Goal: Communication & Community: Share content

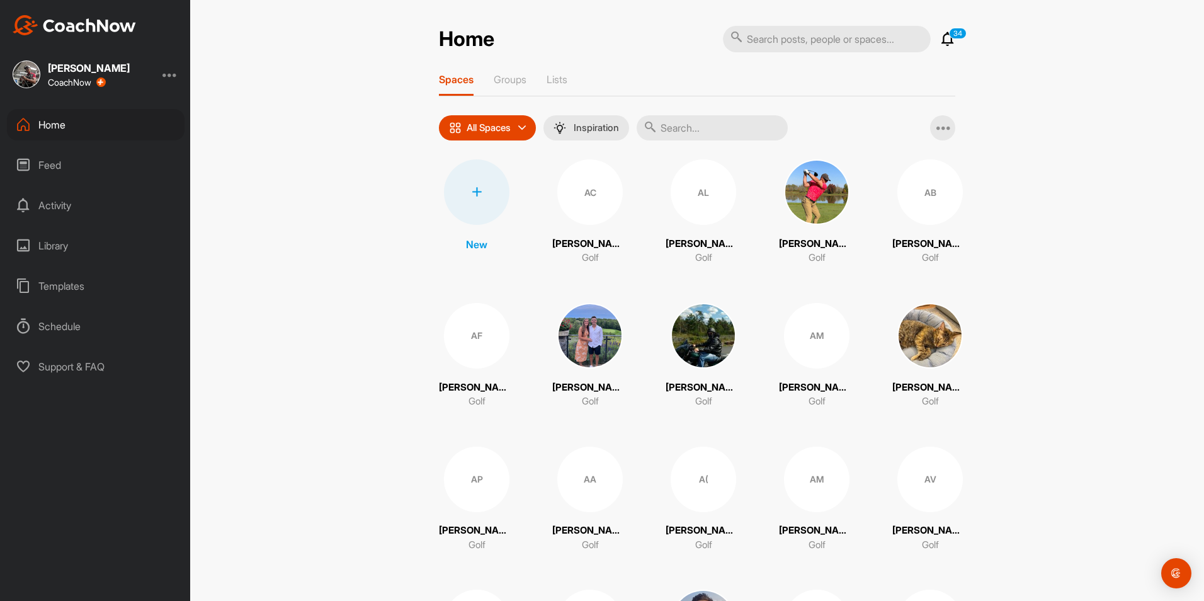
click at [673, 134] on input "text" at bounding box center [711, 127] width 151 height 25
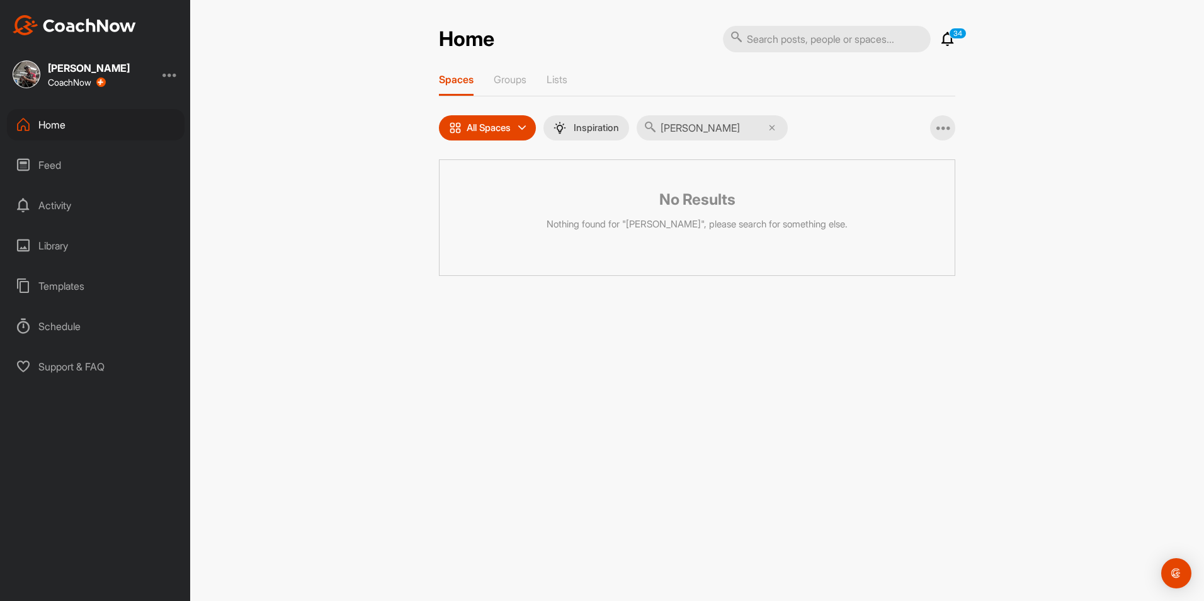
click at [776, 135] on input "[PERSON_NAME]" at bounding box center [711, 127] width 151 height 25
click at [774, 132] on input "[PERSON_NAME]" at bounding box center [711, 127] width 151 height 25
click at [775, 122] on input "[PERSON_NAME]" at bounding box center [711, 127] width 151 height 25
type input "[PERSON_NAME]"
click at [775, 128] on icon at bounding box center [772, 128] width 6 height 6
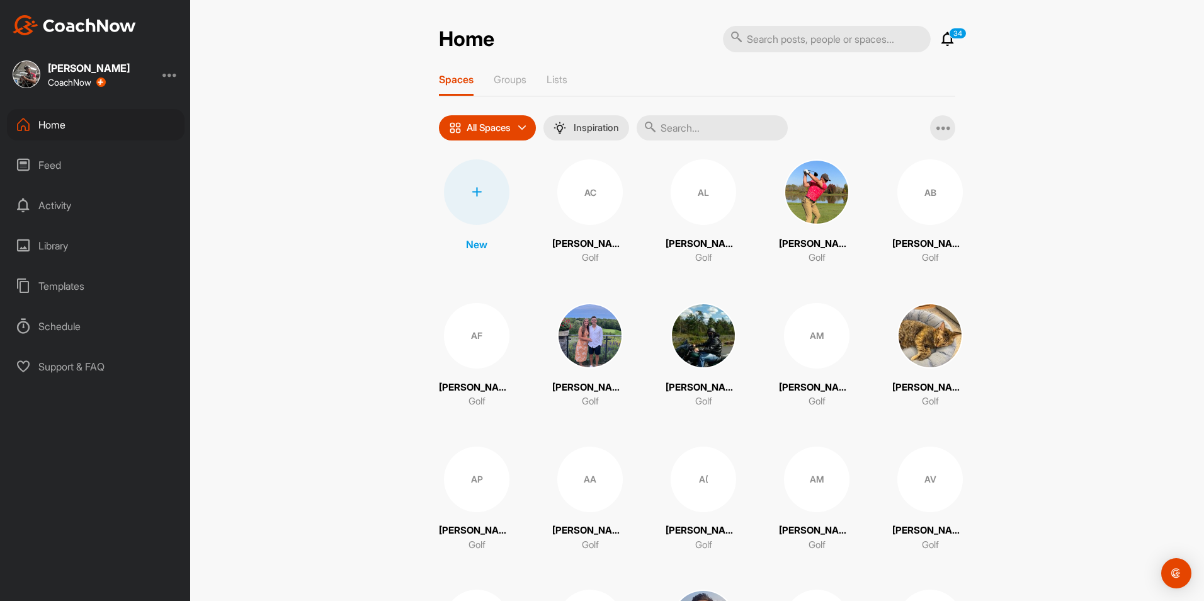
click at [478, 179] on div at bounding box center [476, 191] width 65 height 65
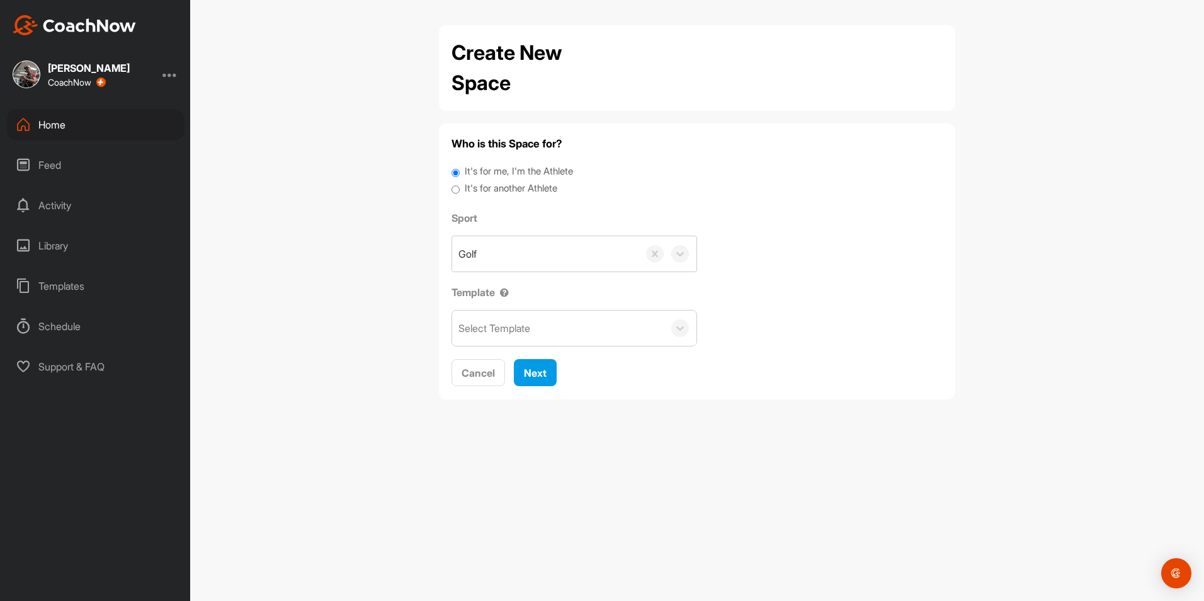
click at [457, 194] on input "It's for another Athlete" at bounding box center [455, 189] width 8 height 17
radio input "true"
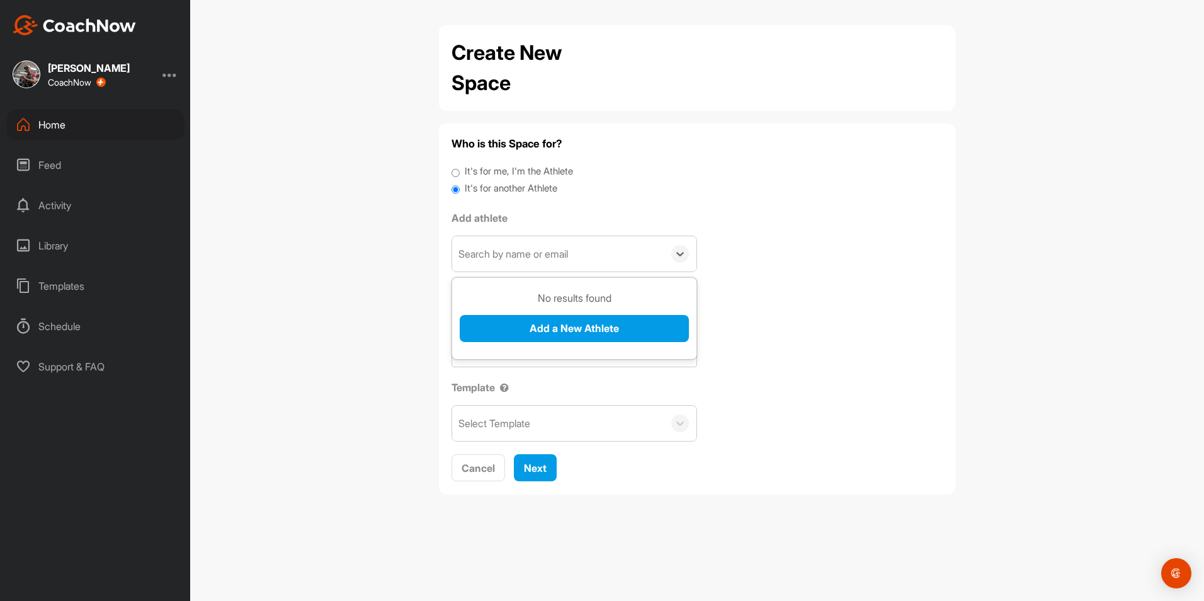
click at [518, 262] on div "Search by name or email" at bounding box center [558, 253] width 212 height 35
click at [583, 320] on button "Add a New Athlete" at bounding box center [574, 328] width 229 height 27
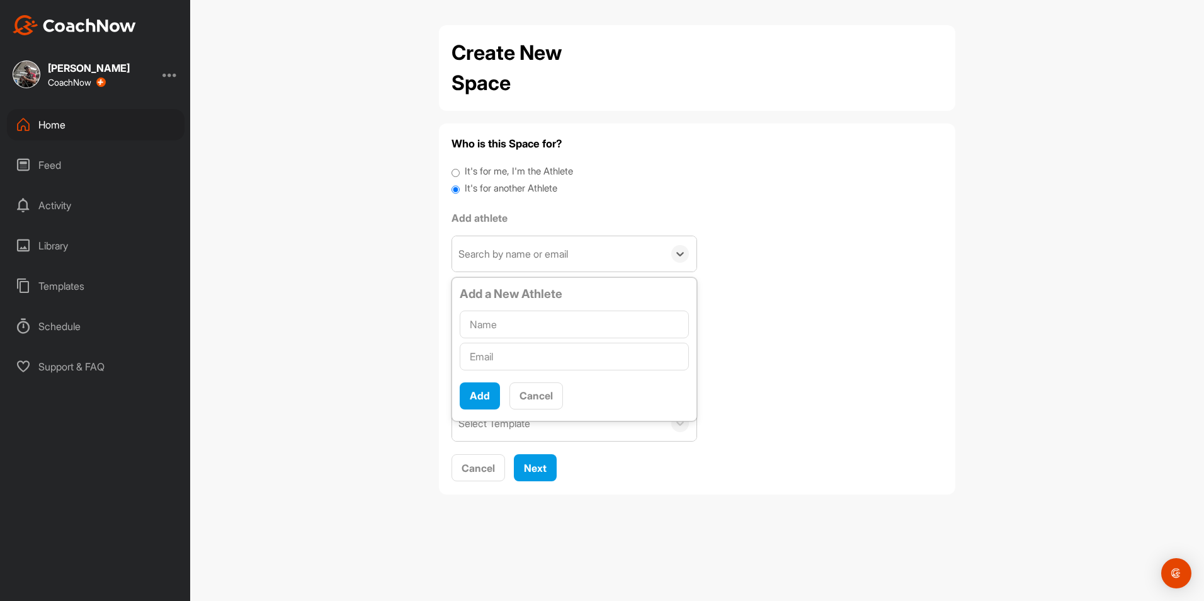
click at [565, 325] on input "text" at bounding box center [574, 324] width 229 height 28
type input "[PERSON_NAME]"
click at [532, 344] on input "text" at bounding box center [574, 356] width 229 height 28
click at [527, 349] on input "text" at bounding box center [574, 356] width 229 height 28
paste input "[EMAIL_ADDRESS][DOMAIN_NAME]"
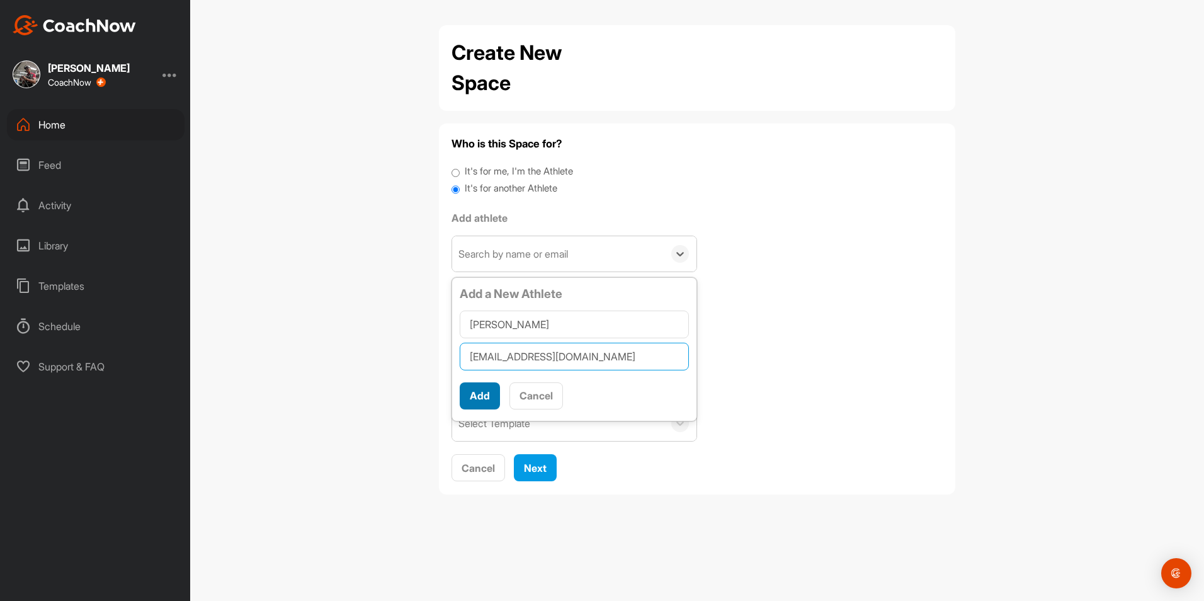
type input "[EMAIL_ADDRESS][DOMAIN_NAME]"
click at [482, 387] on button "Add" at bounding box center [480, 395] width 40 height 27
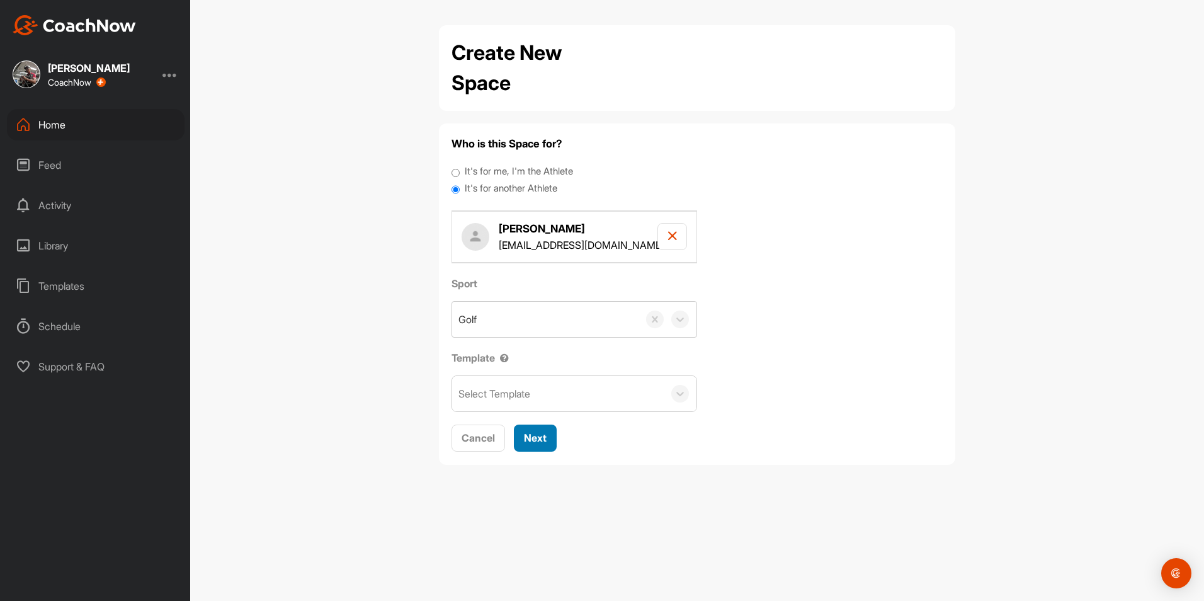
click at [532, 427] on button "Next" at bounding box center [535, 437] width 43 height 27
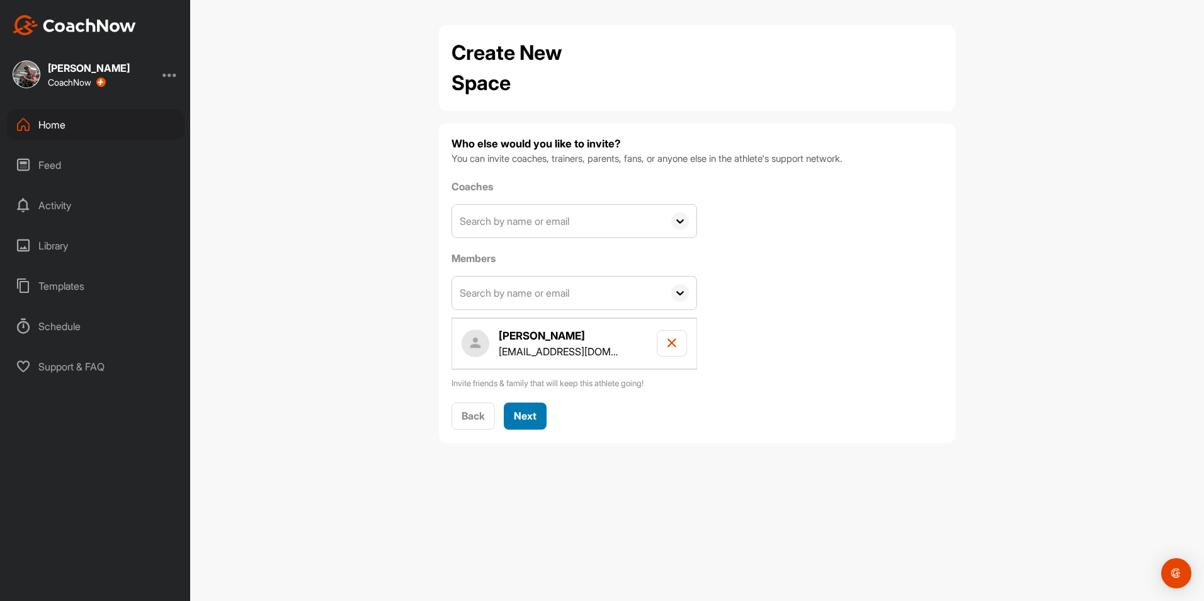
click at [534, 421] on span "Next" at bounding box center [525, 415] width 23 height 13
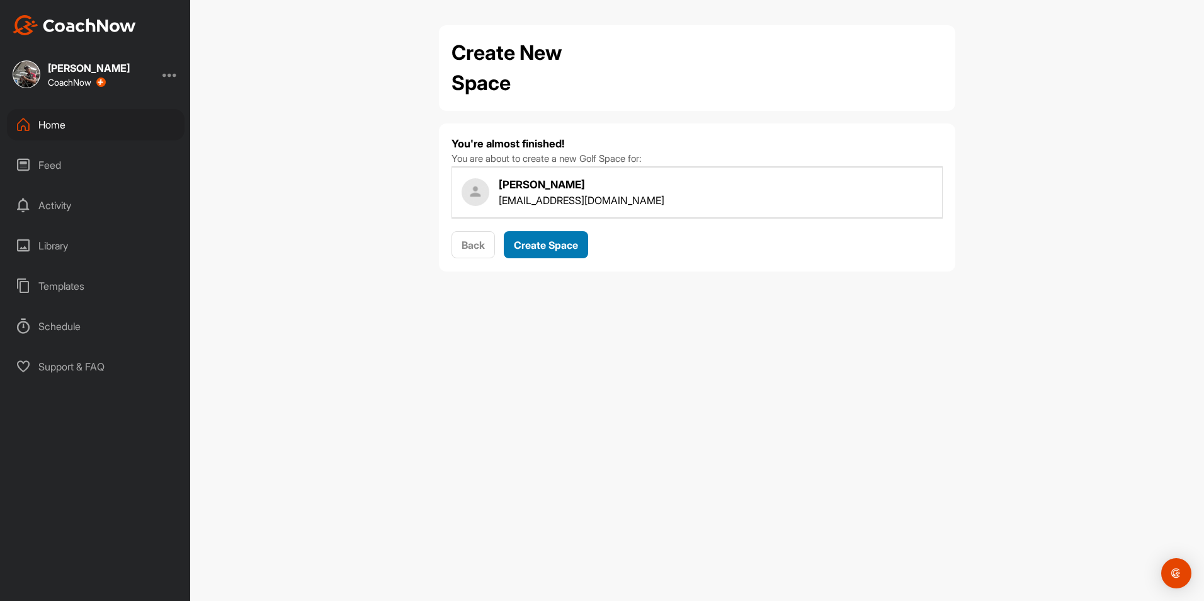
click at [545, 243] on span "Create Space" at bounding box center [546, 245] width 64 height 13
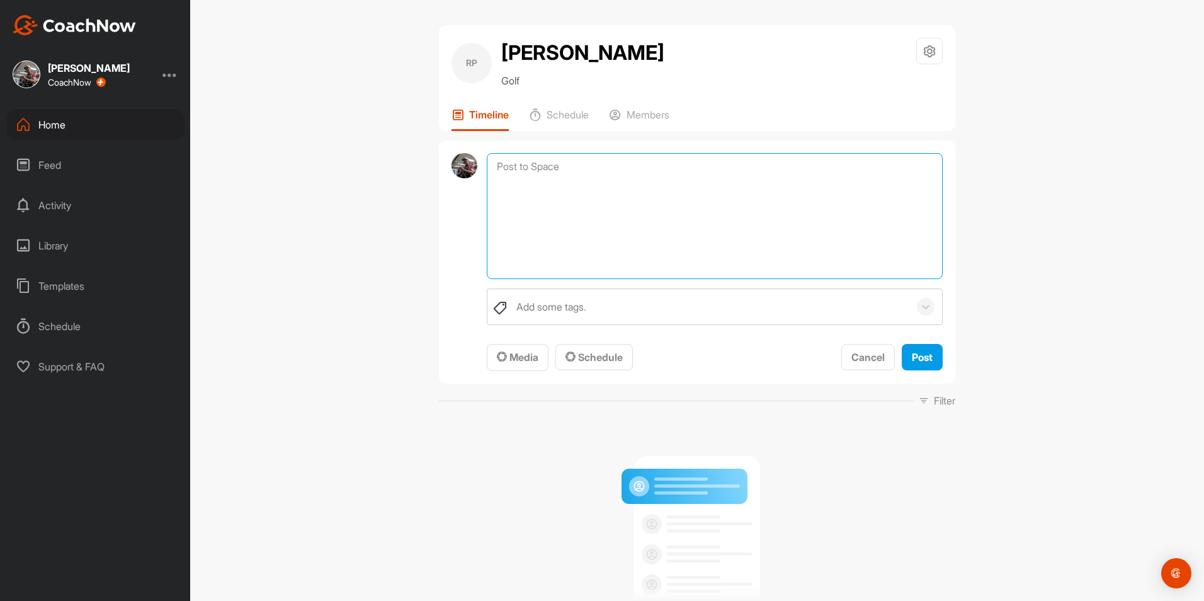
click at [550, 172] on textarea at bounding box center [715, 216] width 456 height 126
click at [530, 215] on textarea "Thanks for coming in [PERSON_NAME], Here are the trackman repo" at bounding box center [715, 216] width 456 height 126
click at [672, 220] on textarea "Thanks for coming in [PERSON_NAME], Here is where the trackman repo" at bounding box center [715, 216] width 456 height 126
click at [686, 217] on textarea "Thanks for coming in [PERSON_NAME], Here is where the trackman report, swingcat…" at bounding box center [715, 216] width 456 height 126
drag, startPoint x: 686, startPoint y: 217, endPoint x: 665, endPoint y: 209, distance: 22.7
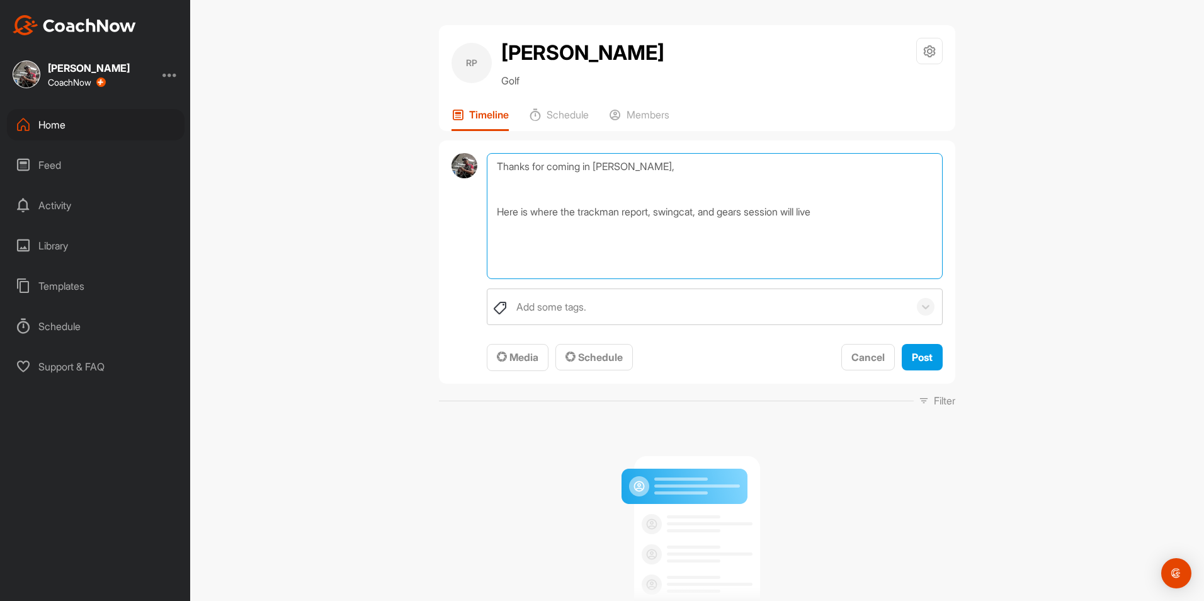
click at [665, 209] on textarea "Thanks for coming in [PERSON_NAME], Here is where the trackman report, swingcat…" at bounding box center [715, 216] width 456 height 126
click at [737, 211] on textarea "Thanks for coming in [PERSON_NAME], Here is where the trackman report, Swingcat…" at bounding box center [715, 216] width 456 height 126
click at [581, 208] on textarea "Thanks for coming in [PERSON_NAME], Here is where the trackman report, Swingcat…" at bounding box center [715, 216] width 456 height 126
click at [861, 212] on textarea "Thanks for coming in [PERSON_NAME], Here is where the Trackman report, Swingcat…" at bounding box center [715, 216] width 456 height 126
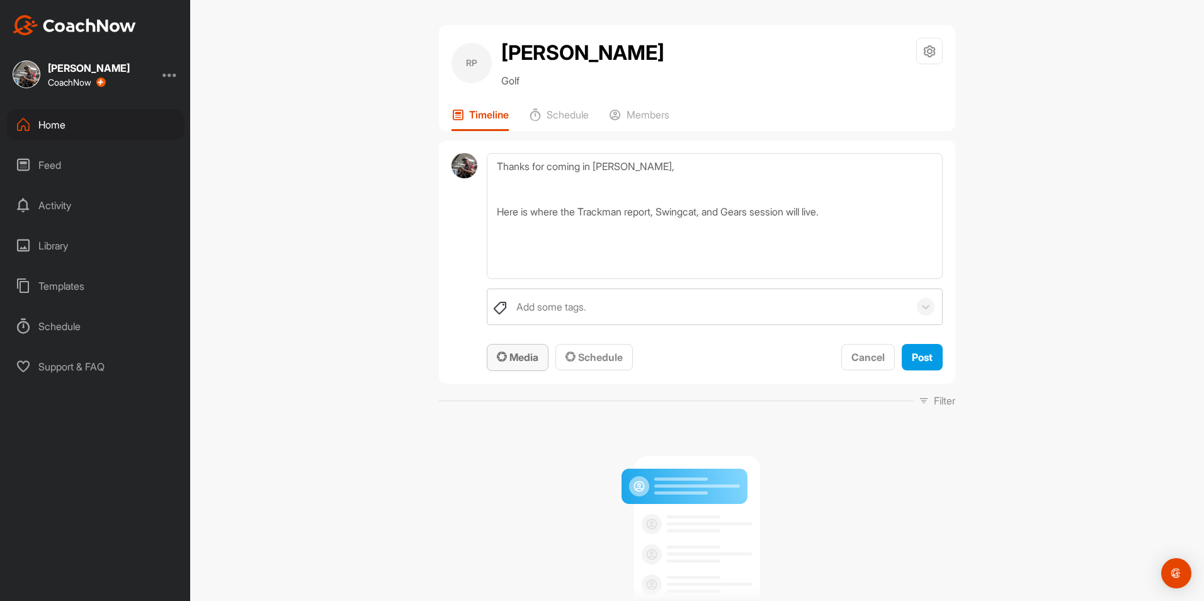
click at [527, 367] on button "Media" at bounding box center [518, 357] width 62 height 27
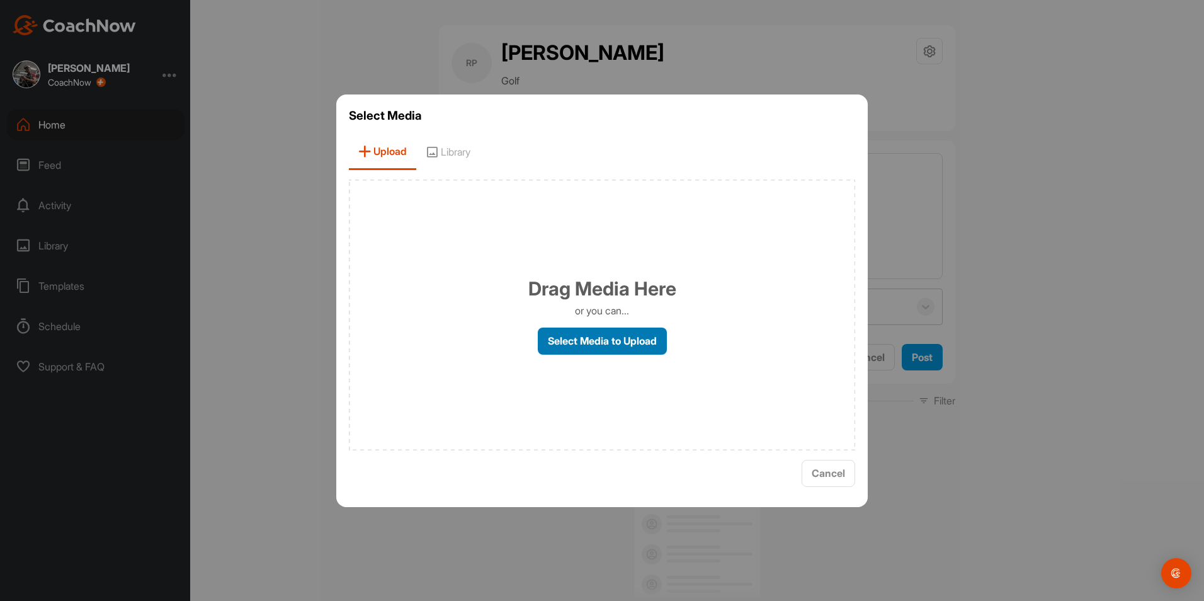
click at [589, 341] on label "Select Media to Upload" at bounding box center [602, 340] width 129 height 27
click at [0, 0] on input "Select Media to Upload" at bounding box center [0, 0] width 0 height 0
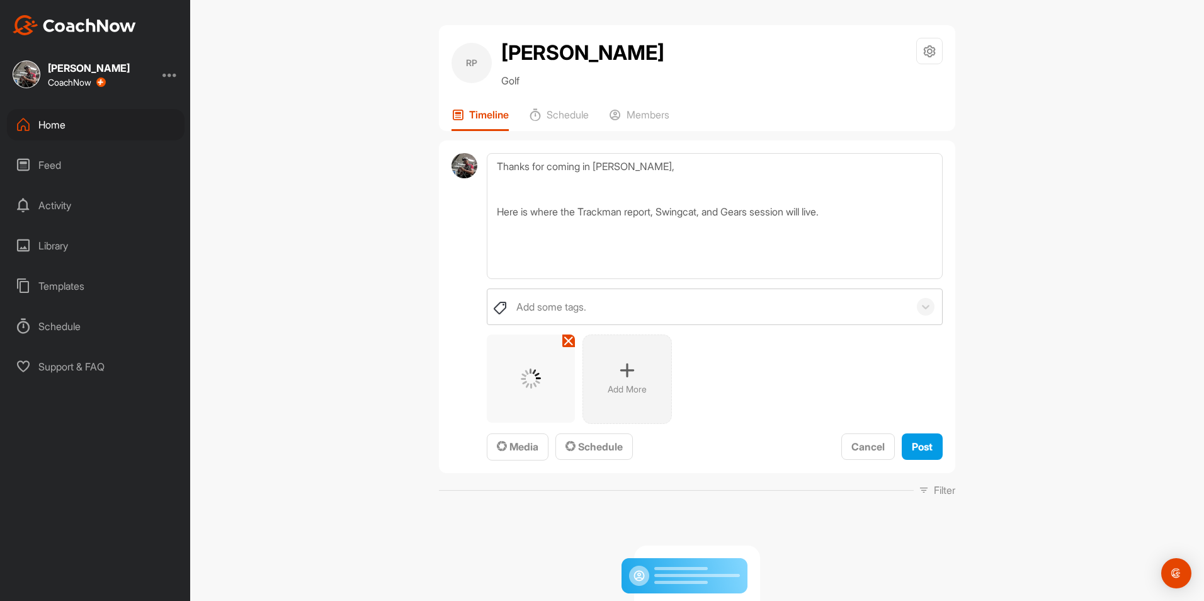
click at [626, 378] on div "Add More" at bounding box center [626, 378] width 89 height 89
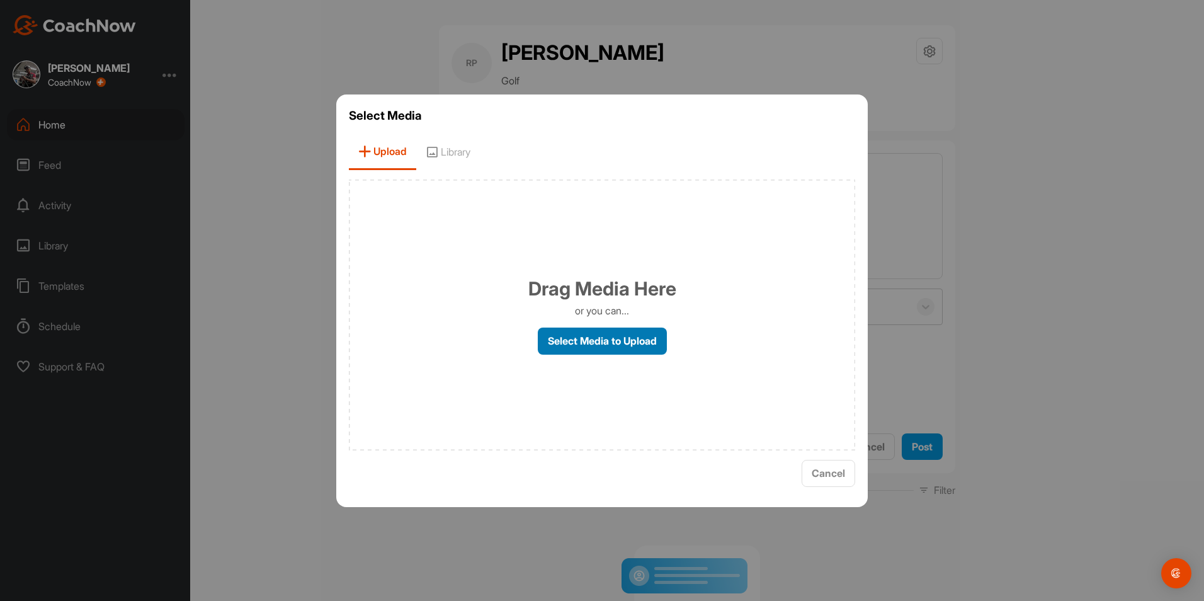
click at [603, 330] on label "Select Media to Upload" at bounding box center [602, 340] width 129 height 27
click at [0, 0] on input "Select Media to Upload" at bounding box center [0, 0] width 0 height 0
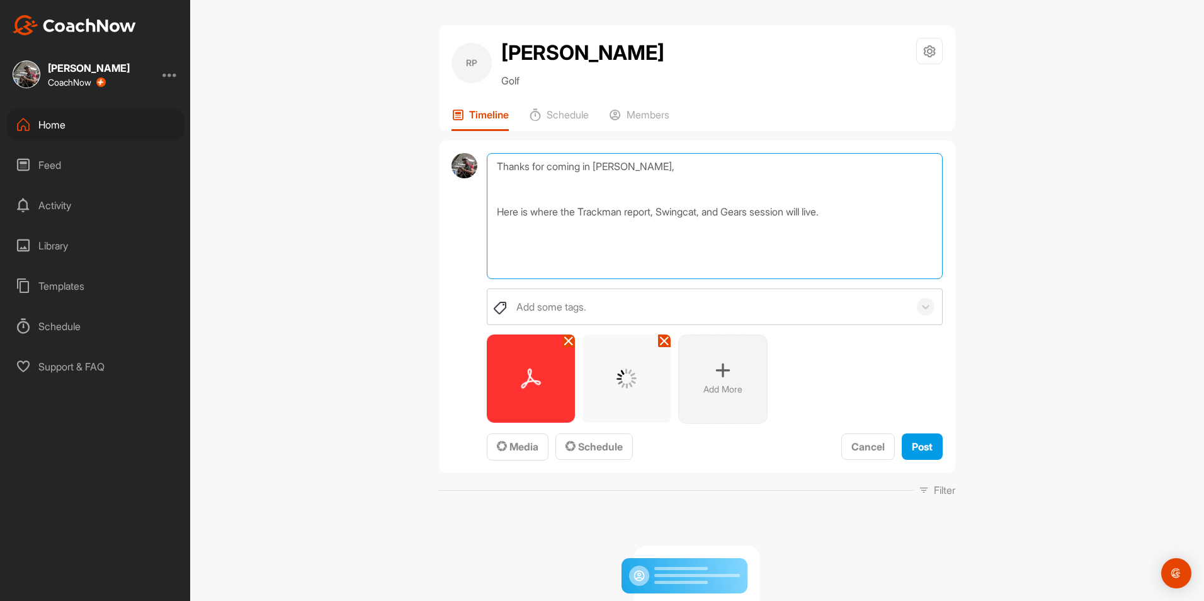
click at [527, 191] on textarea "Thanks for coming in [PERSON_NAME], Here is where the Trackman report, Swingcat…" at bounding box center [715, 216] width 456 height 126
click at [685, 203] on textarea "Thanks for coming in [PERSON_NAME], Here is where the Trackman report, Swingcat…" at bounding box center [715, 216] width 456 height 126
type textarea "Thanks for coming in [PERSON_NAME], Here is where the Trackman report, Swingcat…"
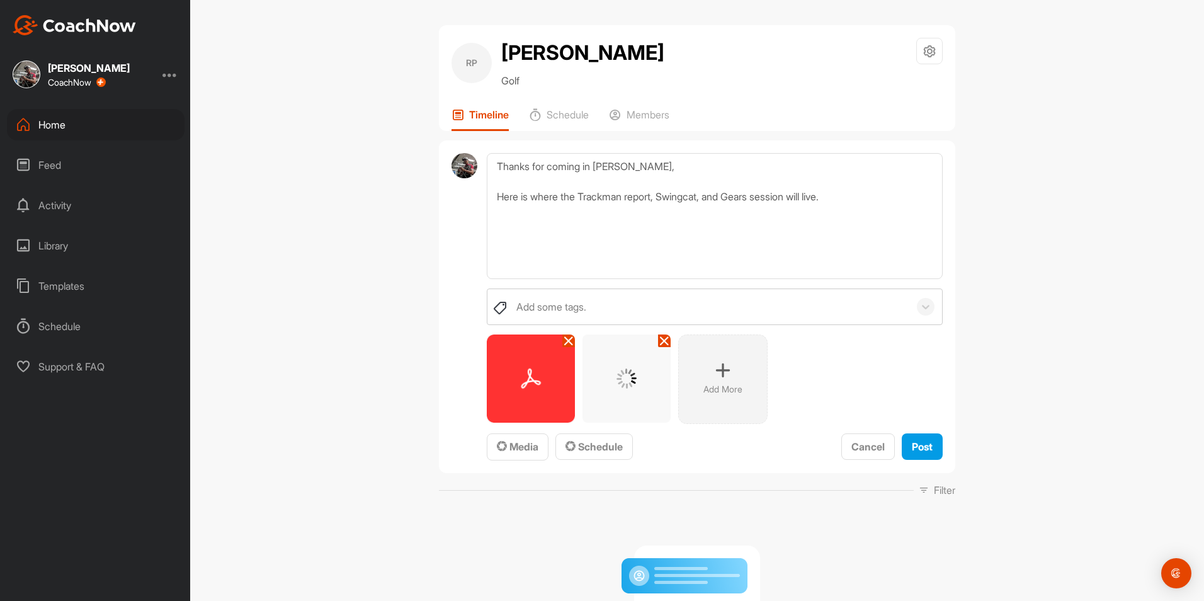
click at [915, 461] on div "Thanks for coming in [PERSON_NAME], Here is where the Trackman report, Swingcat…" at bounding box center [697, 306] width 516 height 333
click at [912, 446] on span "Post" at bounding box center [922, 446] width 21 height 13
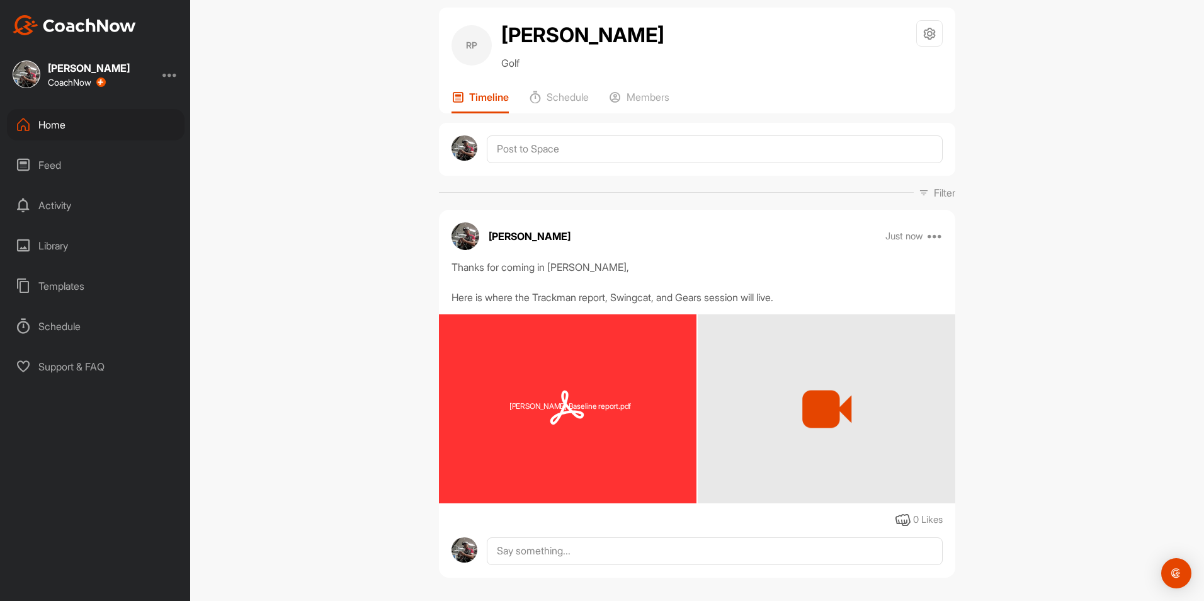
scroll to position [33, 0]
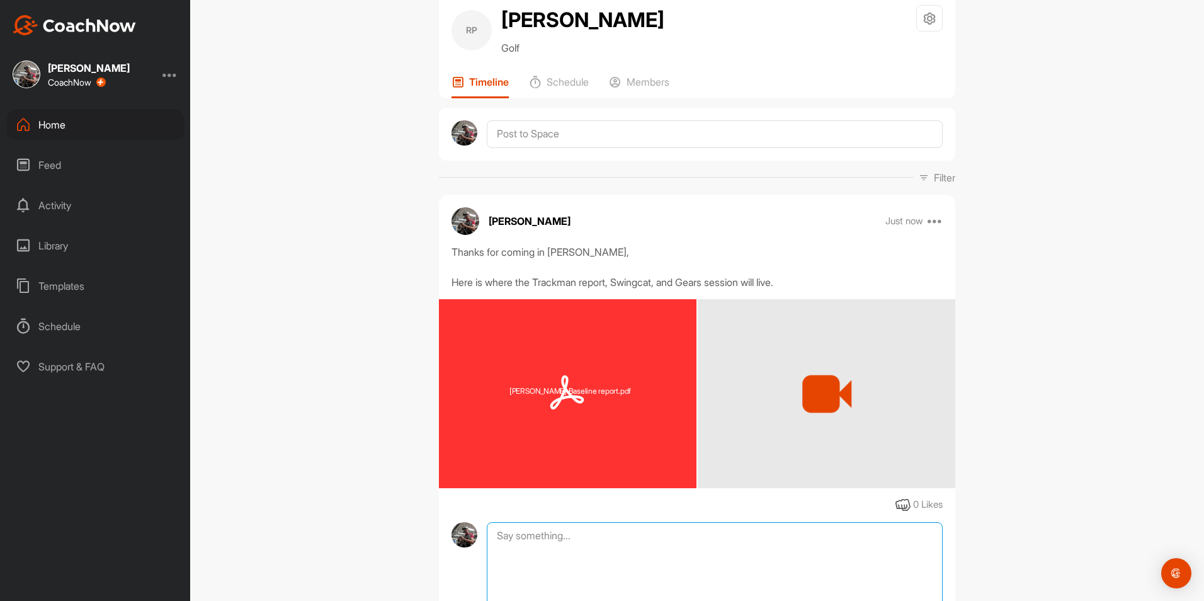
click at [674, 535] on textarea at bounding box center [715, 585] width 456 height 126
type textarea "G"
type textarea "[PERSON_NAME]"
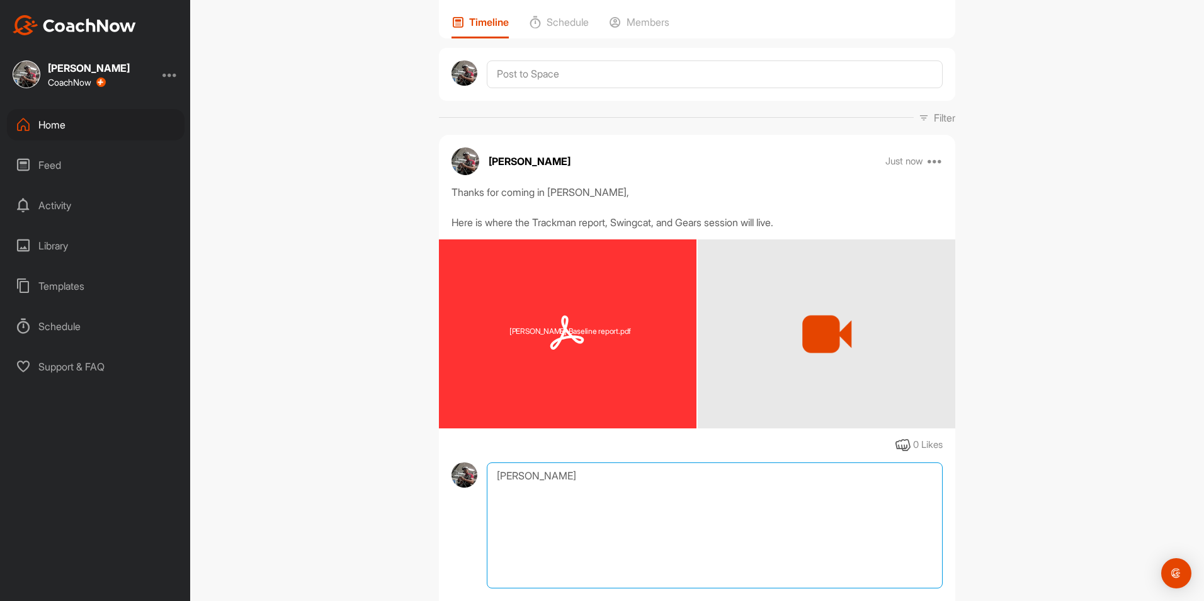
scroll to position [177, 0]
